Goal: Navigation & Orientation: Find specific page/section

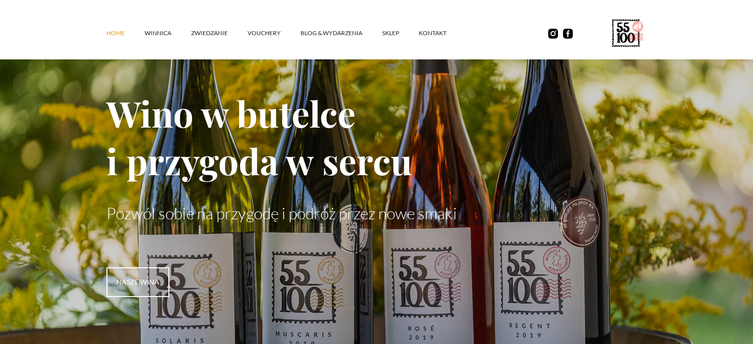
scroll to position [99, 0]
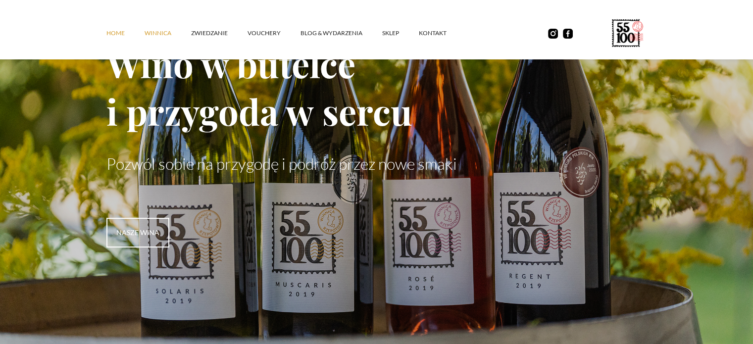
click at [168, 32] on link "winnica" at bounding box center [168, 33] width 47 height 30
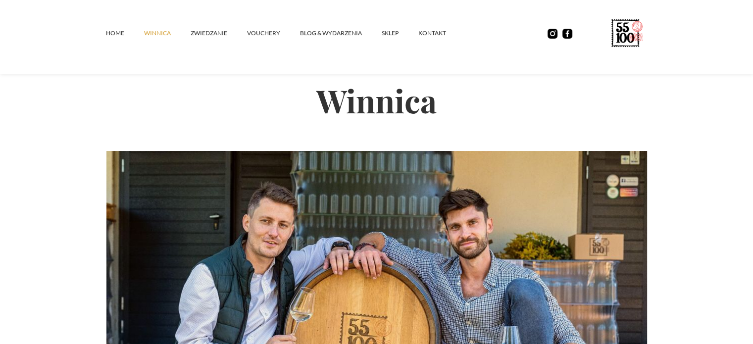
click at [114, 53] on div "Home winnica ZWIEDZANIE vouchery Blog & Wydarzenia SKLEP kontakt" at bounding box center [376, 37] width 753 height 74
